Goal: Task Accomplishment & Management: Manage account settings

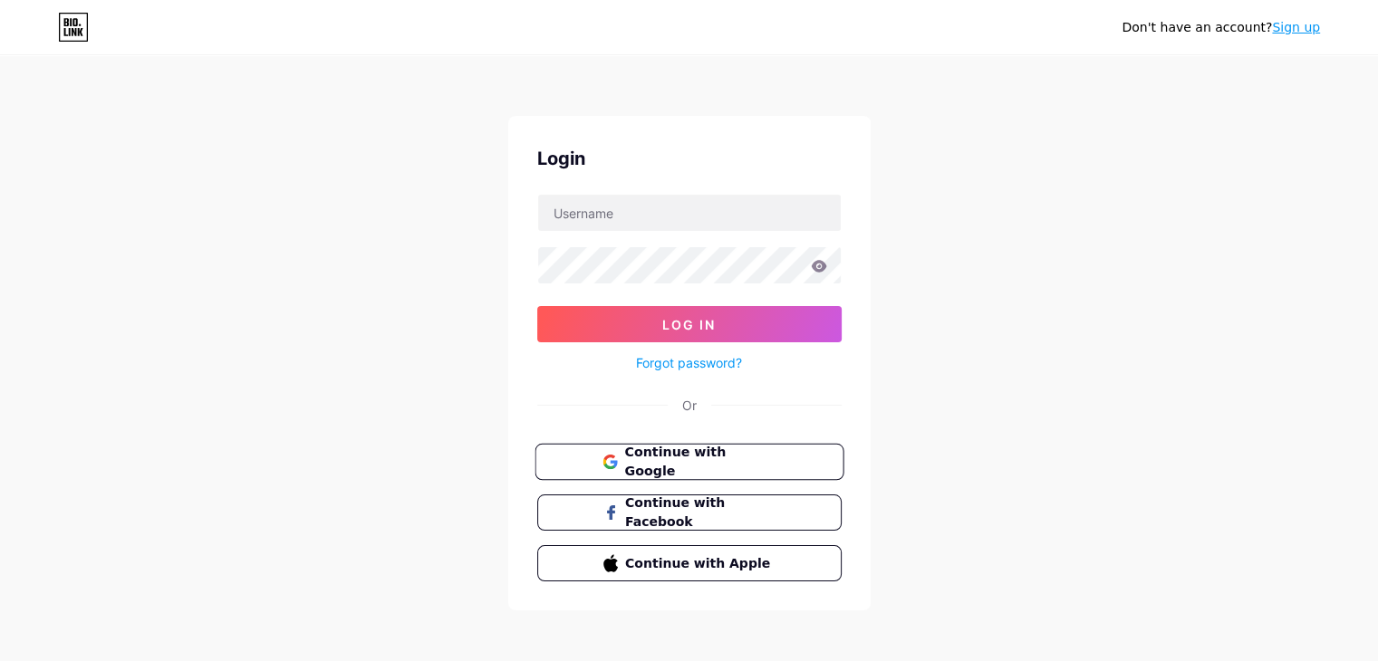
click at [689, 461] on span "Continue with Google" at bounding box center [699, 462] width 151 height 39
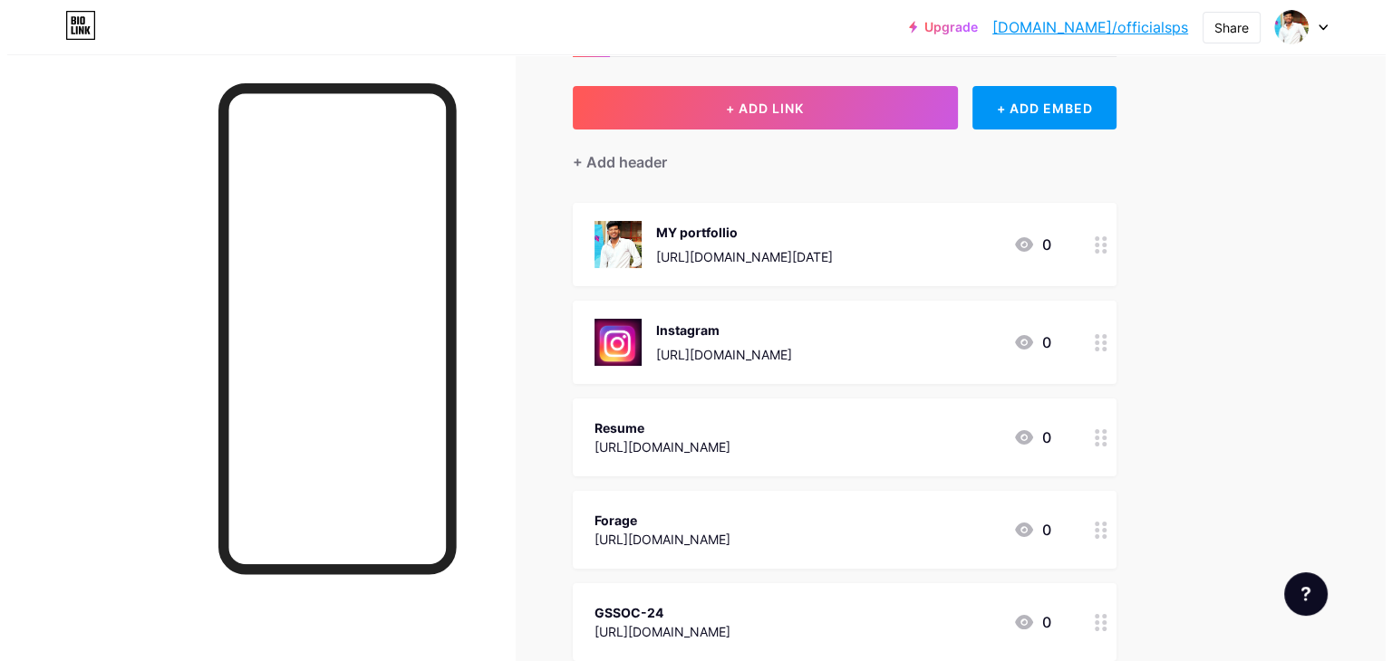
scroll to position [83, 0]
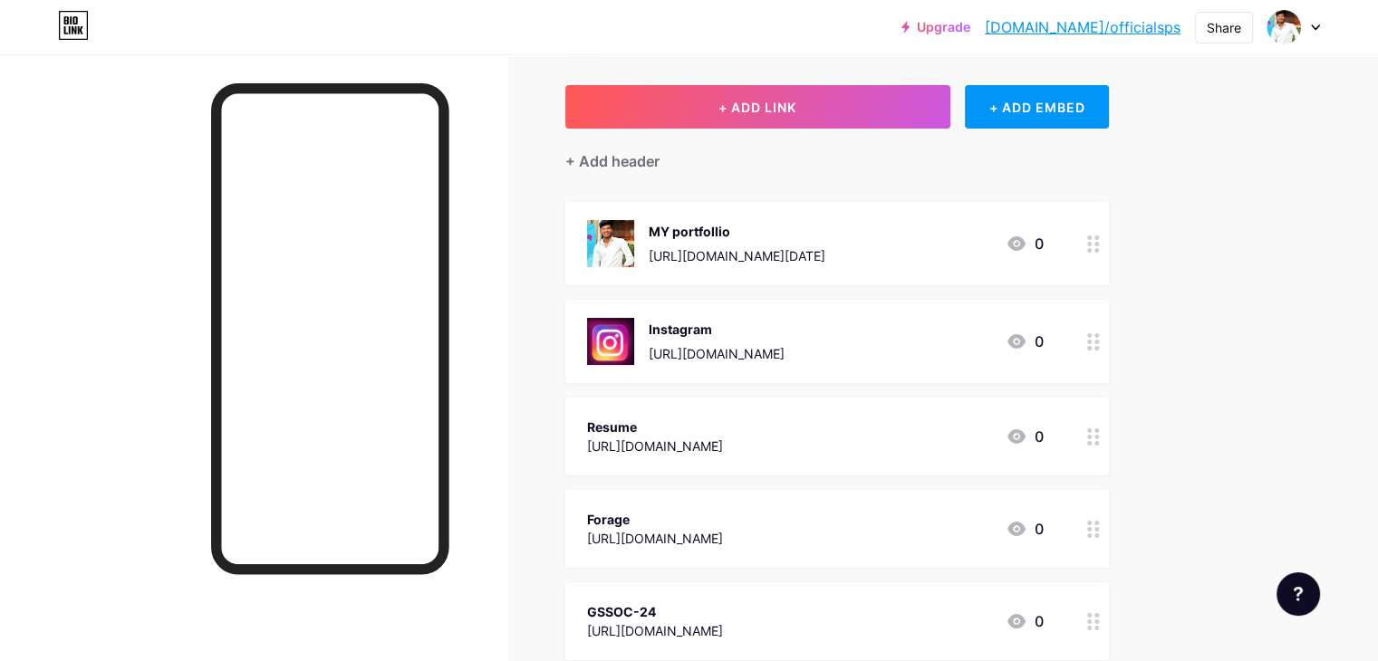
click at [1100, 432] on icon at bounding box center [1093, 437] width 13 height 17
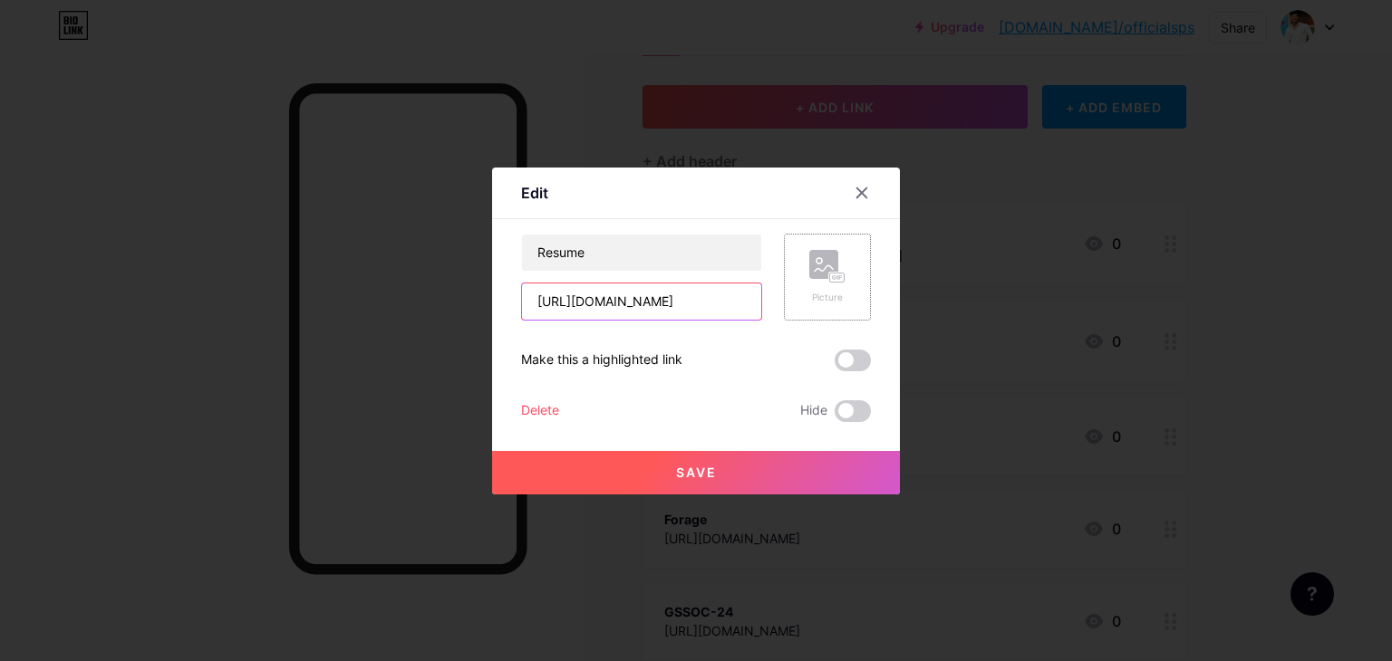
scroll to position [0, 261]
drag, startPoint x: 527, startPoint y: 299, endPoint x: 811, endPoint y: 307, distance: 283.7
click at [811, 307] on div "Resume [URL][DOMAIN_NAME] Picture" at bounding box center [696, 277] width 350 height 87
paste input "YRVu4B_rjjXnJzVFxCBk5DguCijgyjz2/view?usp=sharing"
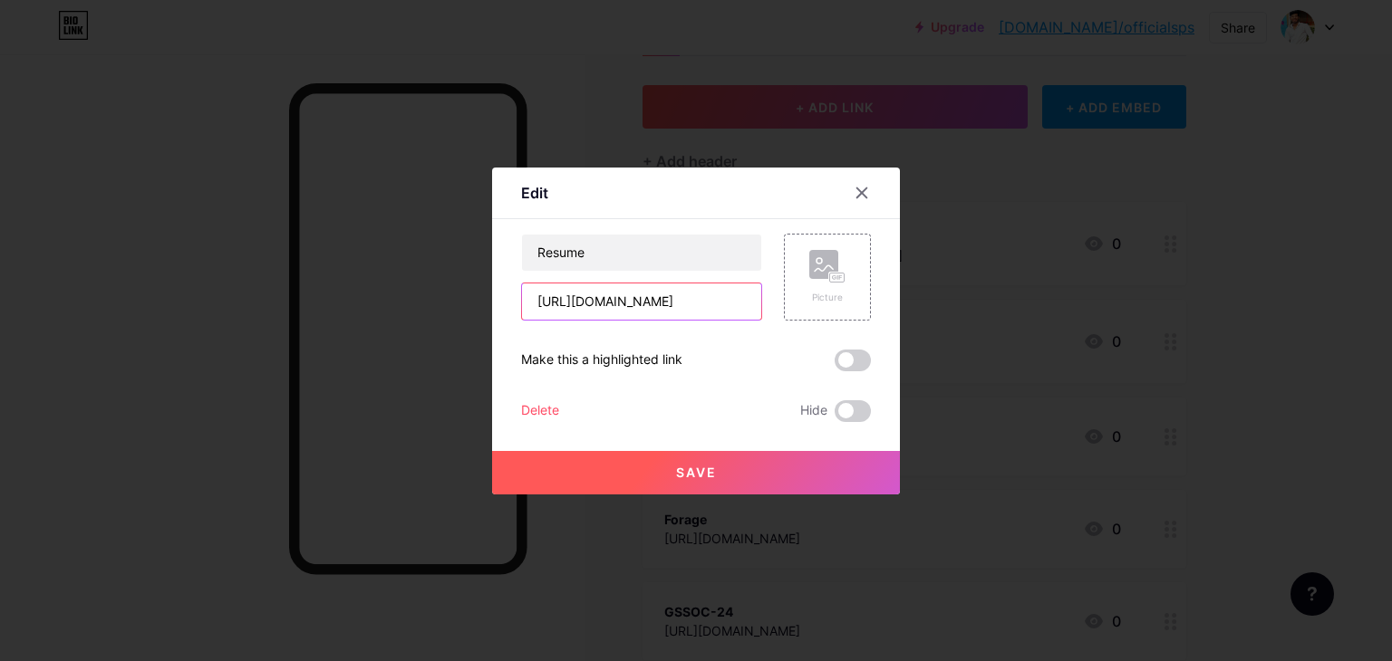
scroll to position [0, 321]
type input "[URL][DOMAIN_NAME]"
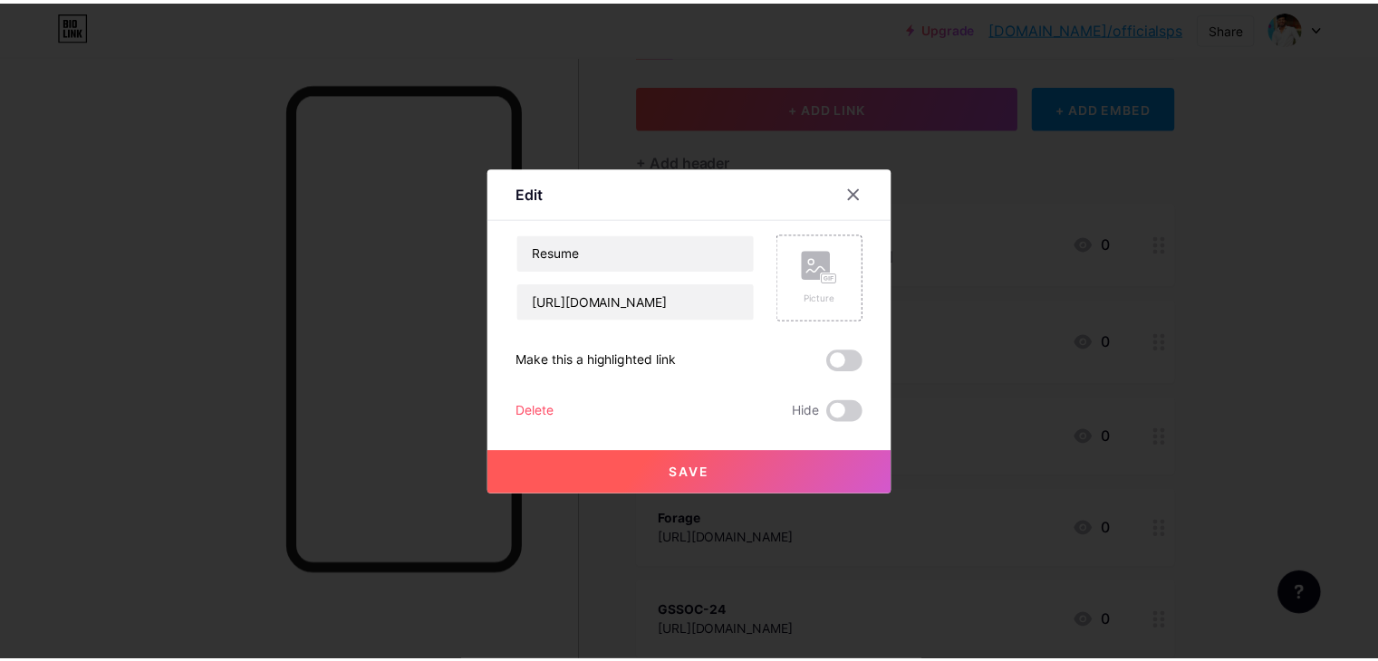
scroll to position [0, 0]
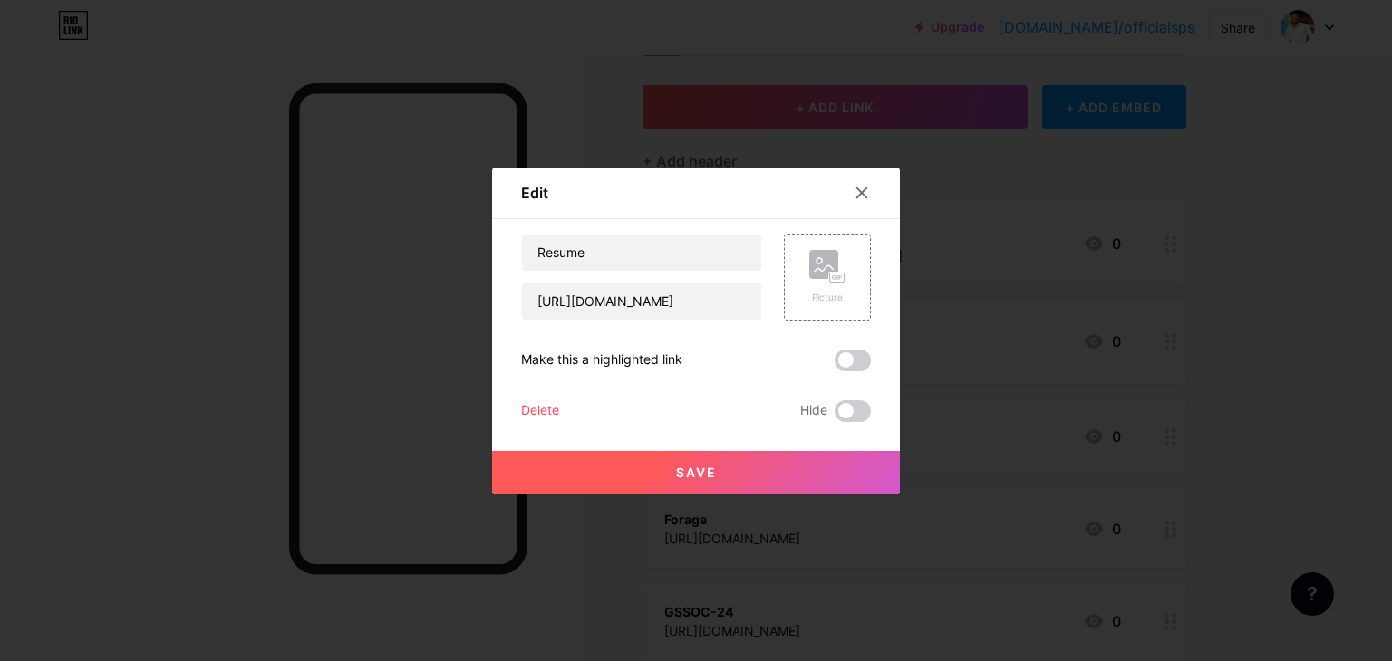
click at [707, 465] on span "Save" at bounding box center [696, 472] width 41 height 15
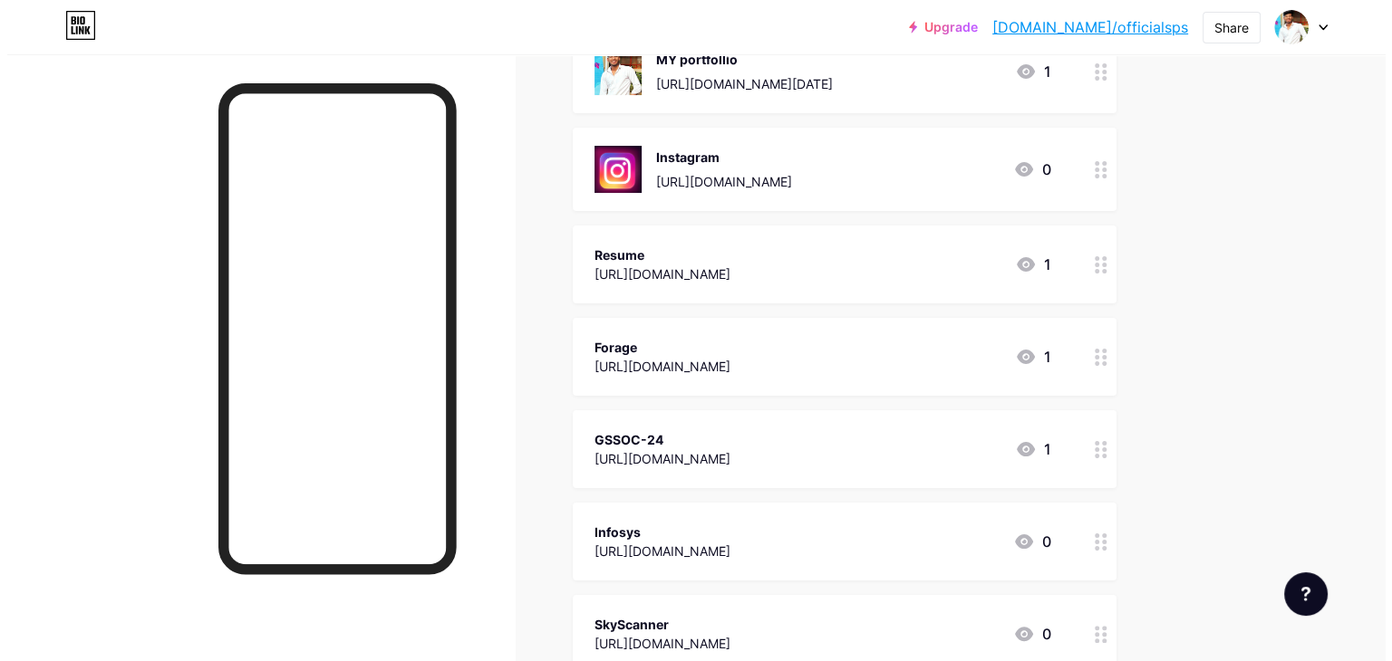
scroll to position [216, 0]
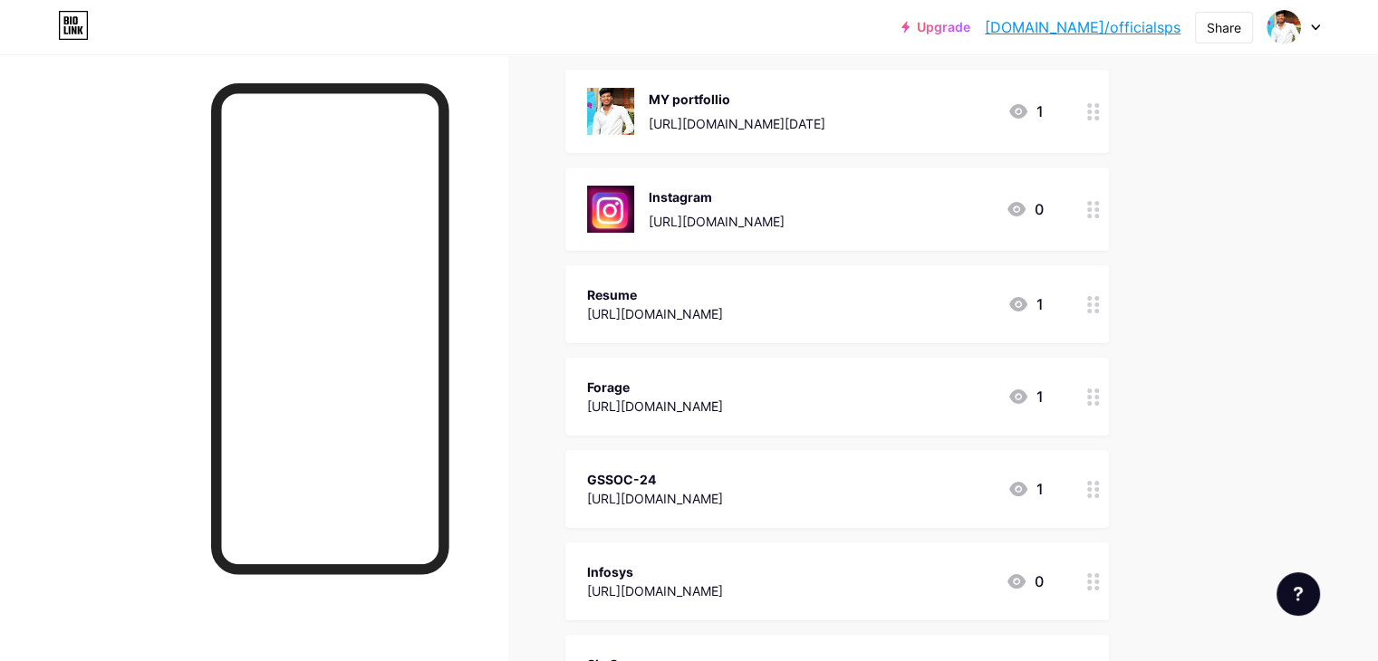
click at [1100, 113] on icon at bounding box center [1093, 111] width 13 height 17
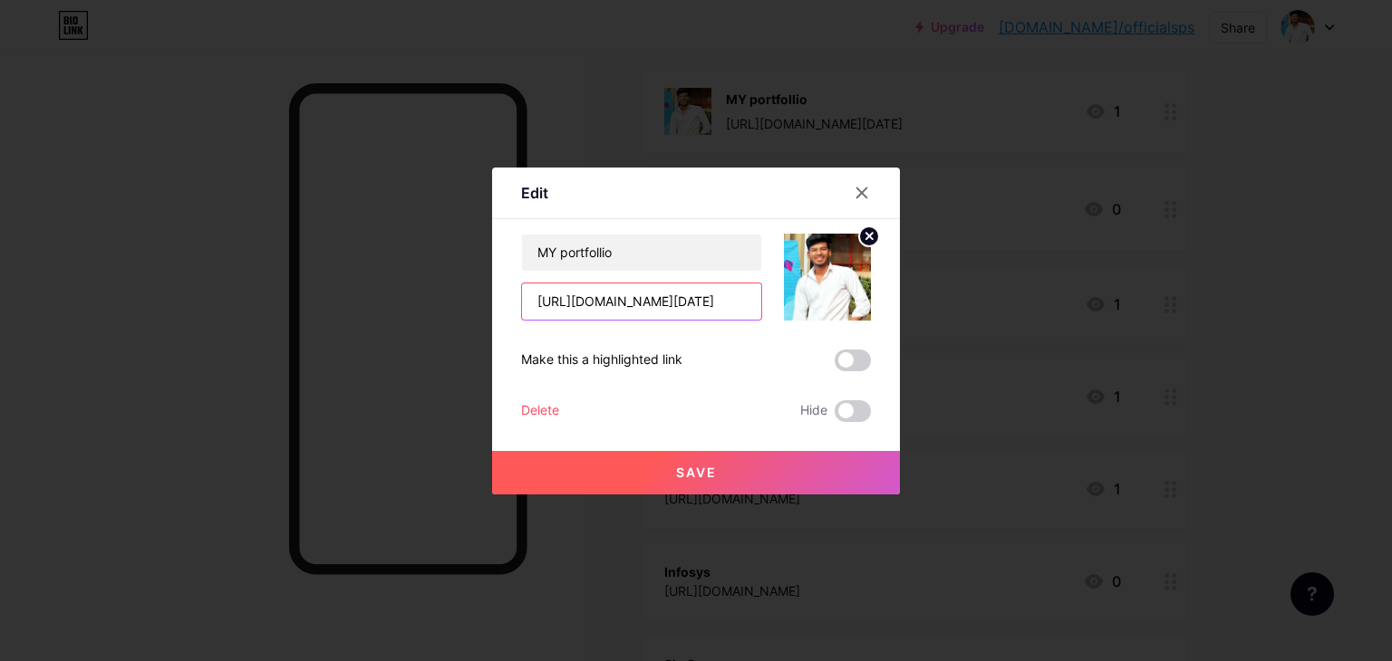
click at [525, 295] on input "[URL][DOMAIN_NAME][DATE]" at bounding box center [641, 302] width 239 height 36
drag, startPoint x: 574, startPoint y: 300, endPoint x: 770, endPoint y: 295, distance: 196.7
click at [770, 295] on div "MY portfollio [URL][DOMAIN_NAME][DATE]" at bounding box center [696, 277] width 350 height 87
paste input "[DOMAIN_NAME]"
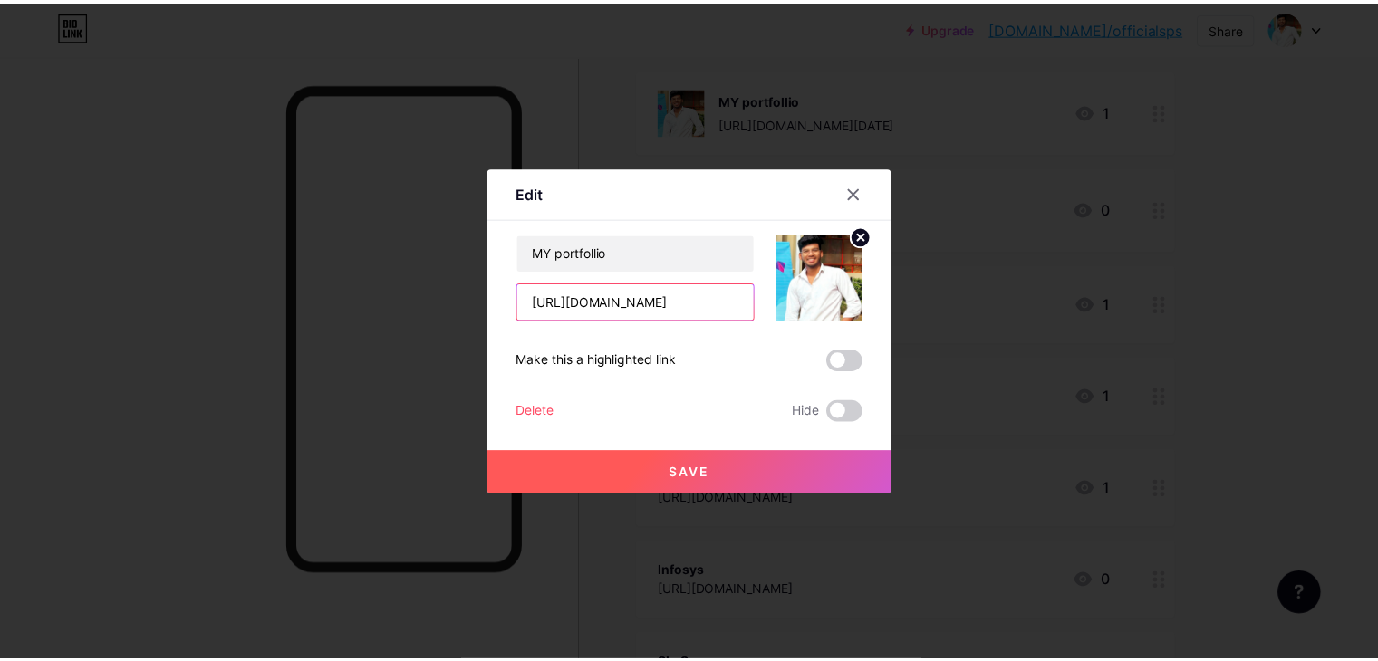
scroll to position [0, 0]
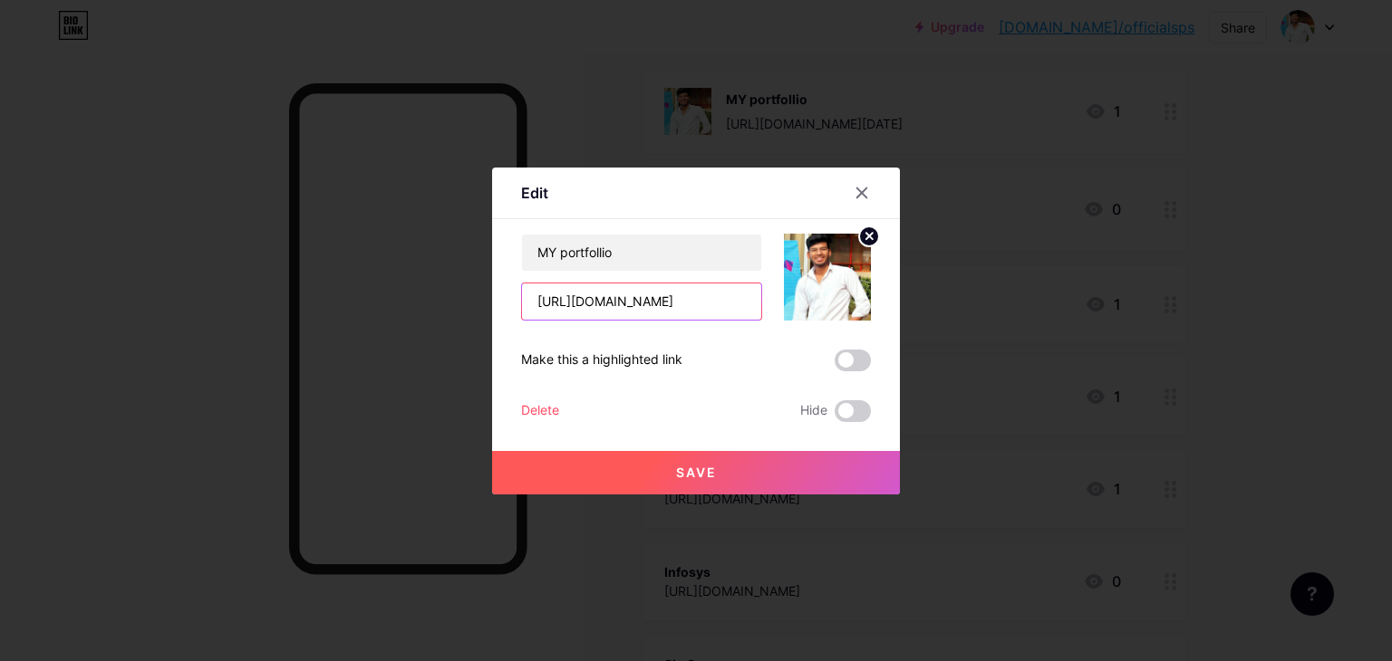
type input "[URL][DOMAIN_NAME]"
click at [688, 472] on span "Save" at bounding box center [696, 472] width 41 height 15
click at [856, 359] on span at bounding box center [852, 361] width 36 height 22
click at [834, 365] on input "checkbox" at bounding box center [834, 365] width 0 height 0
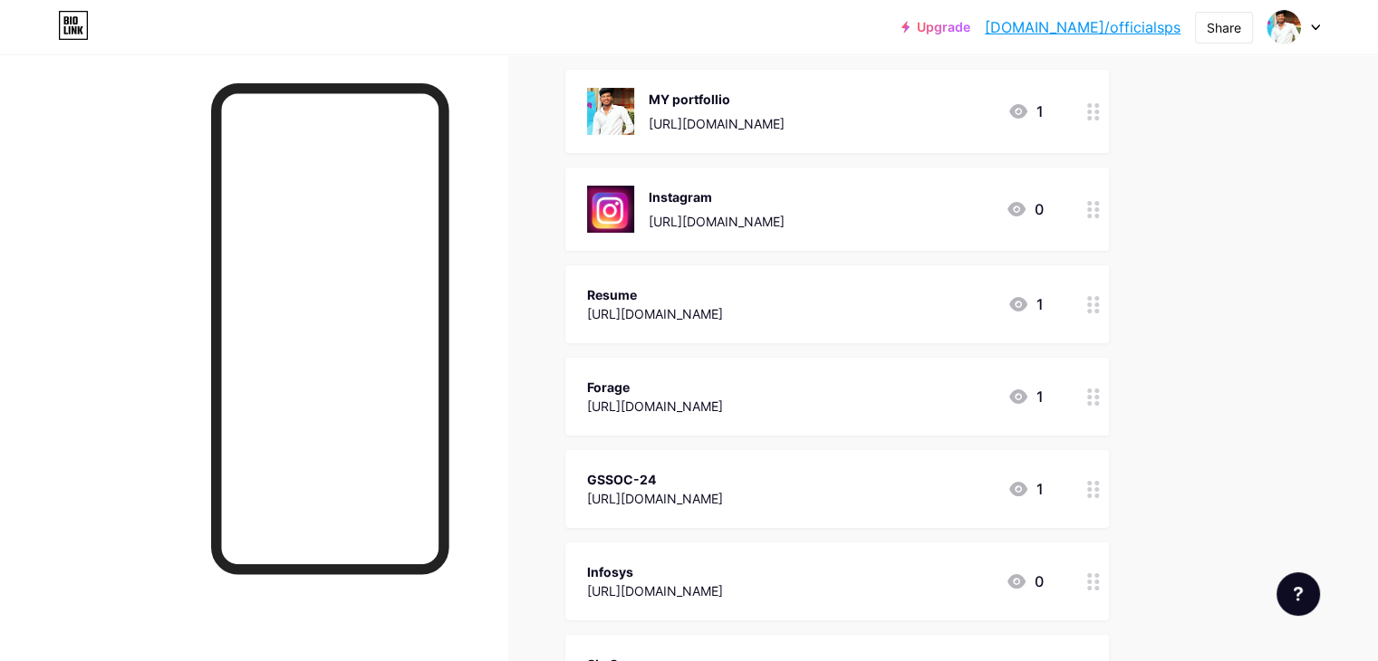
click at [785, 221] on div "[URL][DOMAIN_NAME]" at bounding box center [717, 221] width 136 height 19
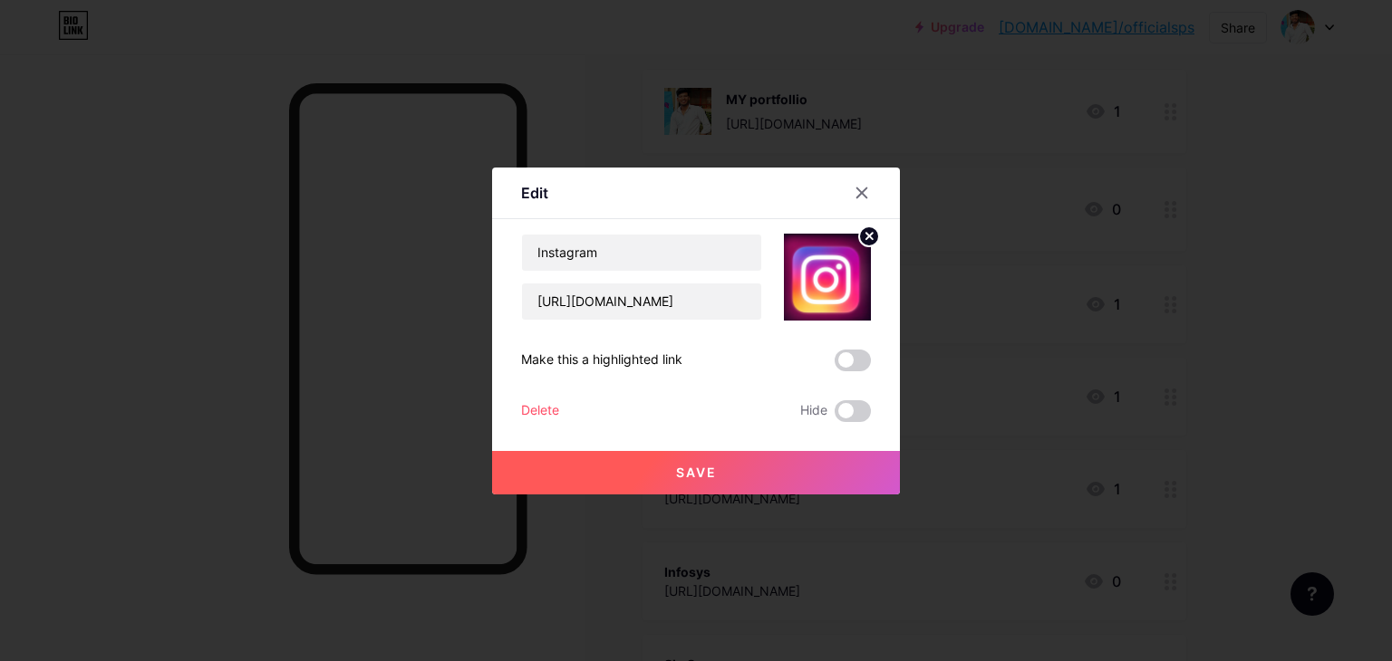
click at [1139, 127] on div at bounding box center [696, 330] width 1392 height 661
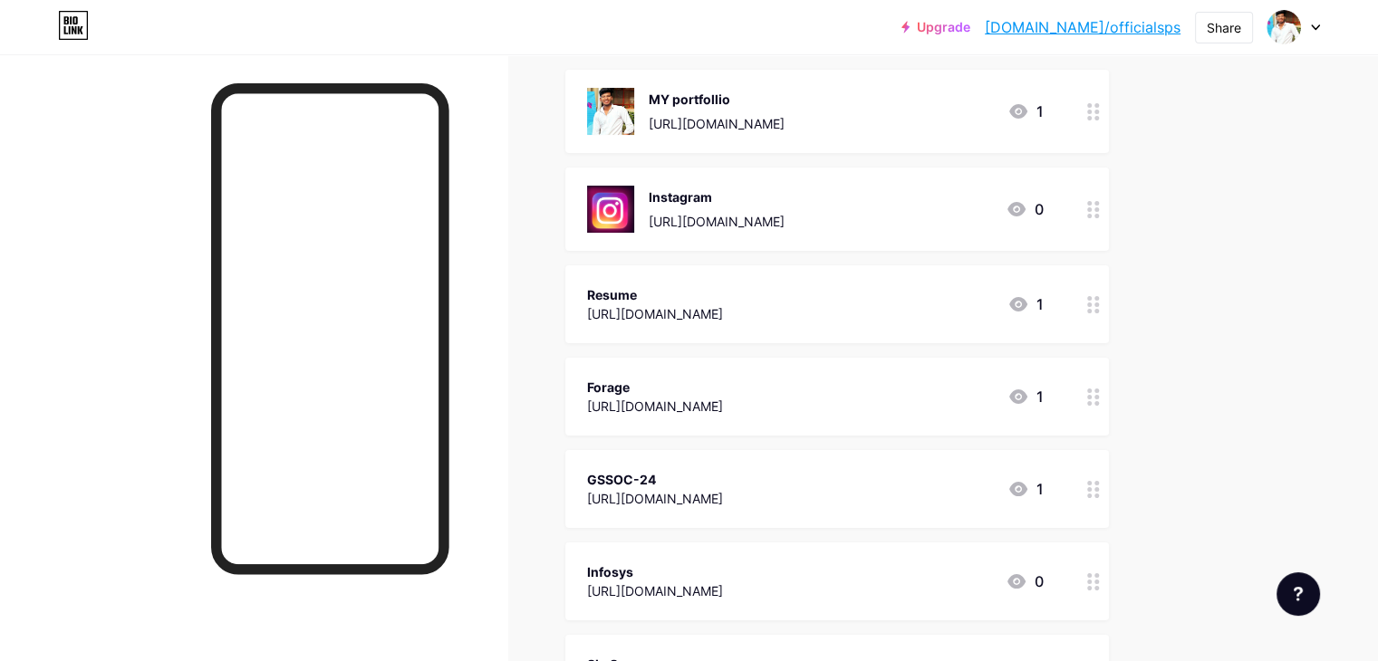
click at [785, 120] on div "[URL][DOMAIN_NAME]" at bounding box center [717, 123] width 136 height 19
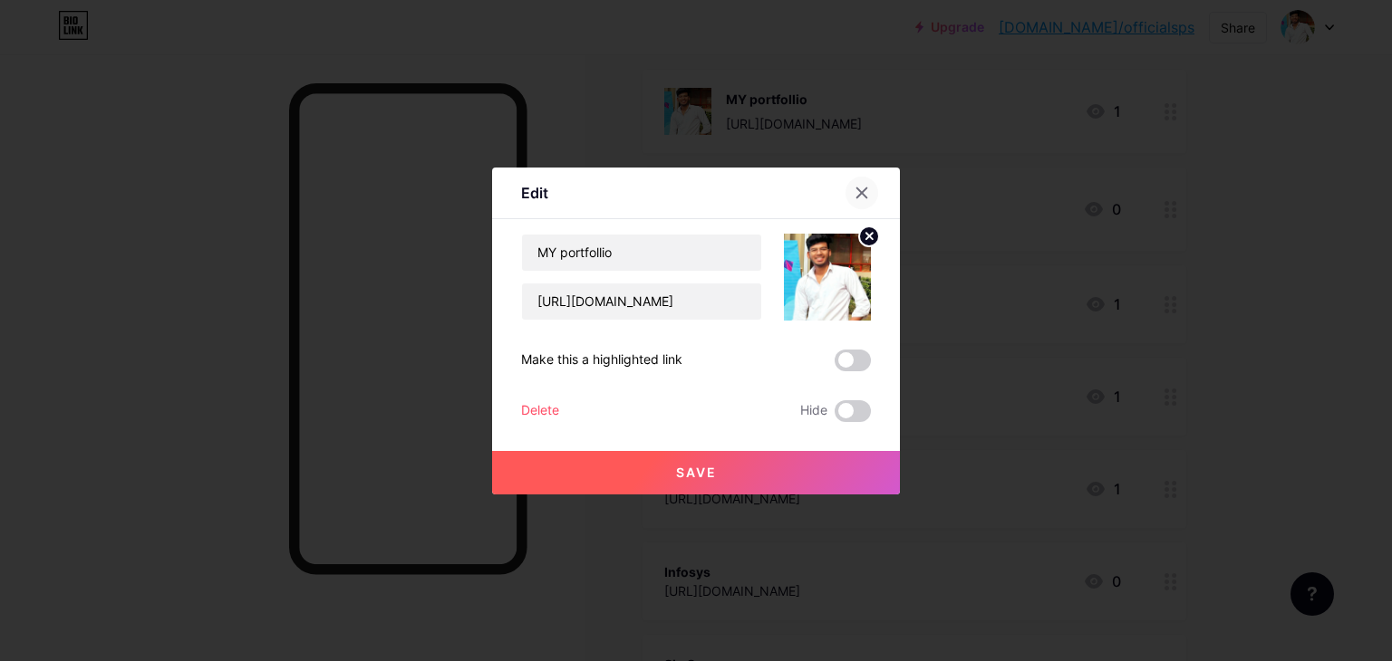
click at [857, 200] on div at bounding box center [861, 193] width 33 height 33
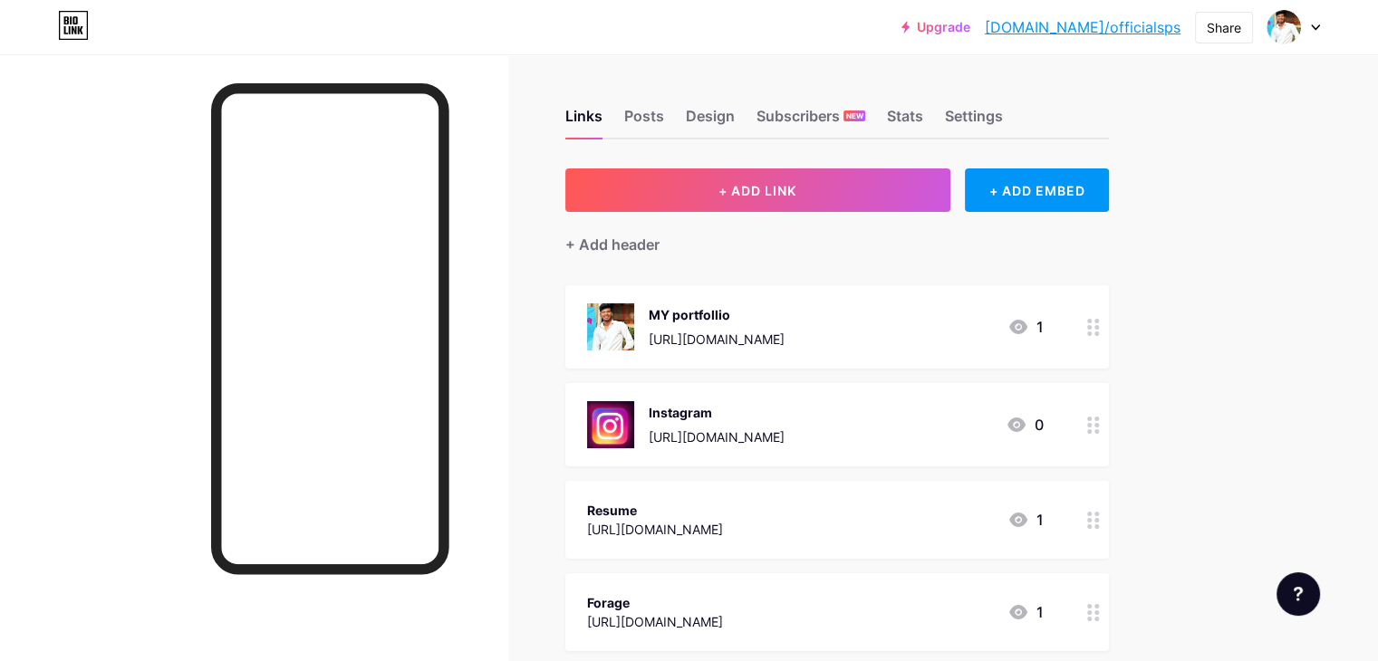
click at [380, 52] on div "Upgrade [DOMAIN_NAME]/offici... [DOMAIN_NAME]/officialsps Share Switch accounts…" at bounding box center [689, 27] width 1378 height 54
